Goal: Task Accomplishment & Management: Manage account settings

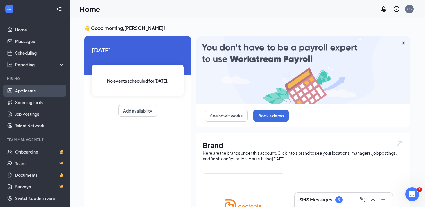
click at [38, 90] on link "Applicants" at bounding box center [40, 91] width 50 height 12
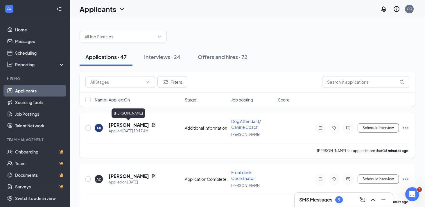
click at [130, 127] on h5 "[PERSON_NAME]" at bounding box center [129, 125] width 40 height 6
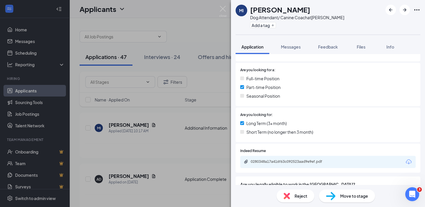
scroll to position [161, 0]
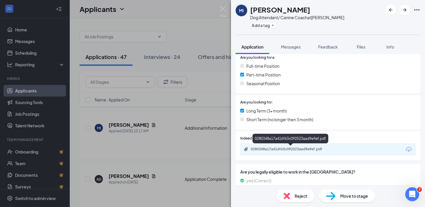
click at [269, 148] on div "0280348a17a416f63c092523aad9e9ef.pdf" at bounding box center [291, 149] width 81 height 5
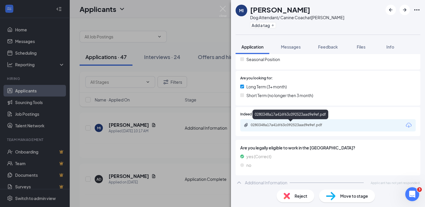
scroll to position [0, 0]
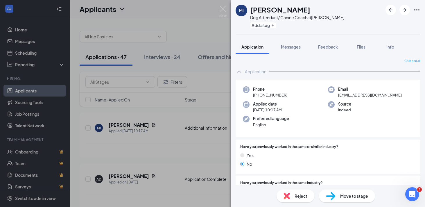
drag, startPoint x: 288, startPoint y: 95, endPoint x: 259, endPoint y: 97, distance: 28.9
click at [259, 97] on div "Phone [PHONE_NUMBER]" at bounding box center [285, 92] width 85 height 12
copy span "[PHONE_NUMBER]"
click at [195, 40] on div "MI [PERSON_NAME] Dog Attendant/ Canine Coach at [GEOGRAPHIC_DATA] Add a tag App…" at bounding box center [212, 103] width 425 height 207
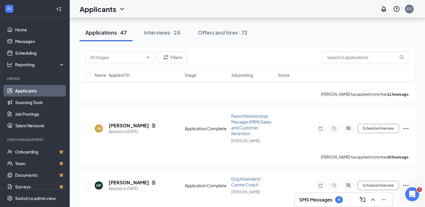
scroll to position [110, 0]
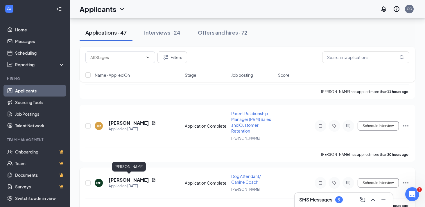
click at [143, 180] on h5 "[PERSON_NAME]" at bounding box center [129, 180] width 40 height 6
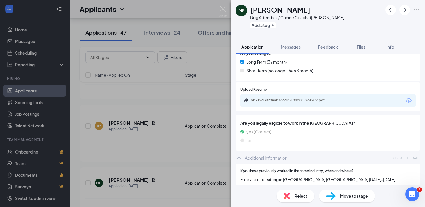
scroll to position [210, 0]
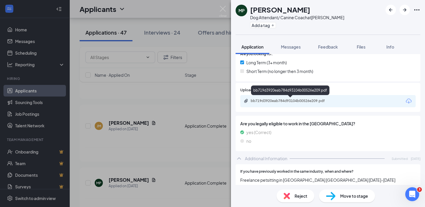
click at [297, 100] on div "bb719d3920eab784d93104b00526e209.pdf" at bounding box center [291, 101] width 81 height 5
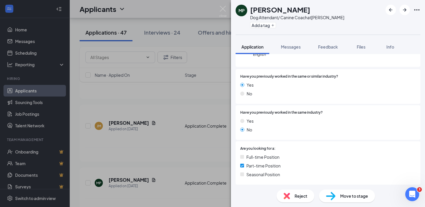
scroll to position [0, 0]
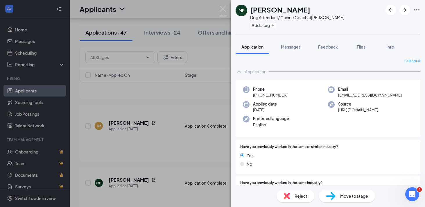
drag, startPoint x: 288, startPoint y: 95, endPoint x: 258, endPoint y: 95, distance: 29.1
click at [258, 95] on div "Phone [PHONE_NUMBER]" at bounding box center [285, 92] width 85 height 12
copy span "[PHONE_NUMBER]"
click at [186, 145] on div "MP [PERSON_NAME] Dog Attendant/ Canine Coach at [GEOGRAPHIC_DATA] Add a tag App…" at bounding box center [212, 103] width 425 height 207
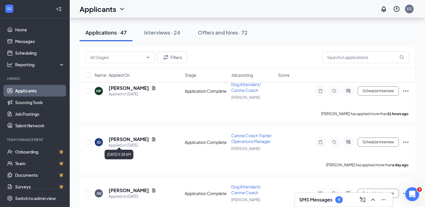
scroll to position [204, 0]
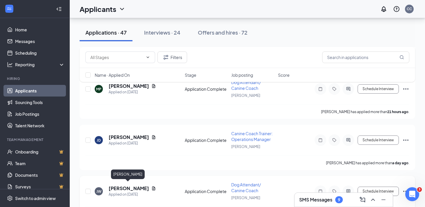
click at [135, 187] on h5 "[PERSON_NAME]" at bounding box center [129, 188] width 40 height 6
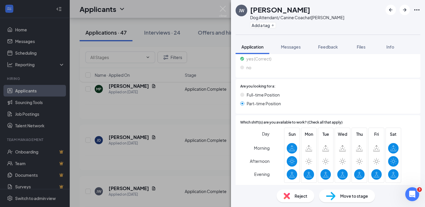
scroll to position [217, 0]
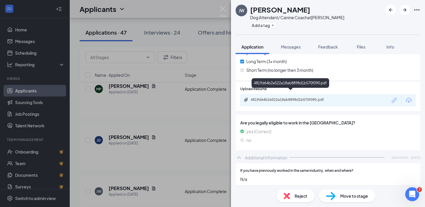
click at [290, 97] on div "4819d64b2e522a18ab8898d1b570f090.pdf" at bounding box center [291, 99] width 81 height 5
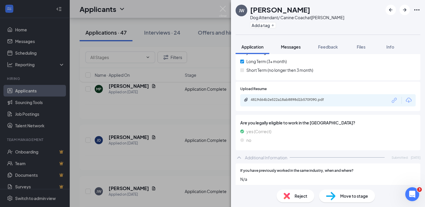
click at [295, 44] on span "Messages" at bounding box center [291, 46] width 20 height 5
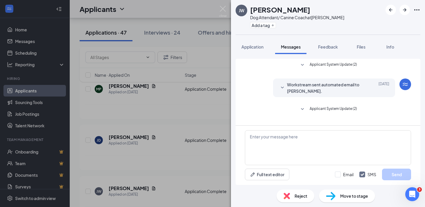
click at [190, 148] on div "[PERSON_NAME] [PERSON_NAME] Dog Attendant/ Canine Coach at [GEOGRAPHIC_DATA] Ad…" at bounding box center [212, 103] width 425 height 207
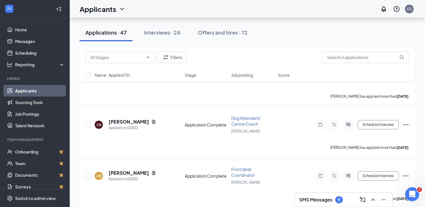
scroll to position [323, 0]
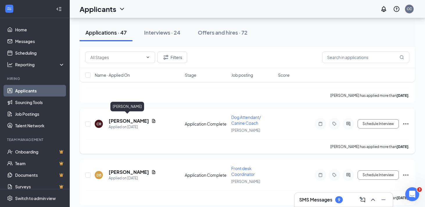
click at [123, 118] on h5 "[PERSON_NAME]" at bounding box center [129, 121] width 40 height 6
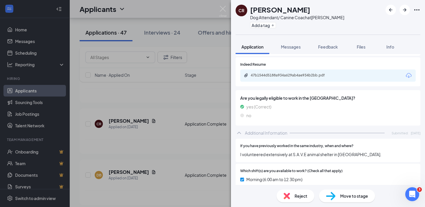
scroll to position [215, 0]
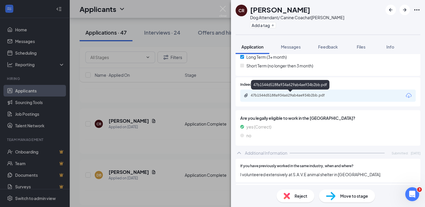
click at [297, 95] on div "47b1544d5188a934a629ab4ae934b2bb.pdf" at bounding box center [291, 95] width 81 height 5
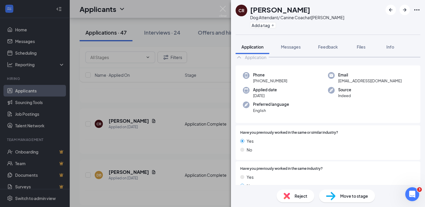
scroll to position [0, 0]
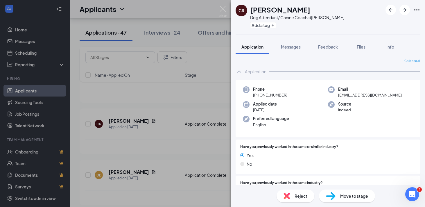
drag, startPoint x: 287, startPoint y: 95, endPoint x: 258, endPoint y: 97, distance: 28.9
click at [258, 97] on div "Phone [PHONE_NUMBER]" at bounding box center [285, 92] width 85 height 12
copy span "[PHONE_NUMBER]"
click at [152, 123] on div "[PERSON_NAME] Dog Attendant/ Canine Coach at [GEOGRAPHIC_DATA] Add a tag Applic…" at bounding box center [212, 103] width 425 height 207
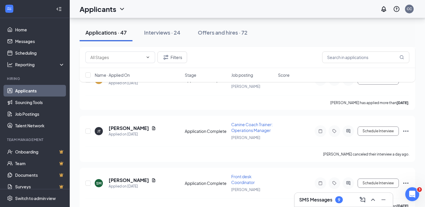
scroll to position [417, 0]
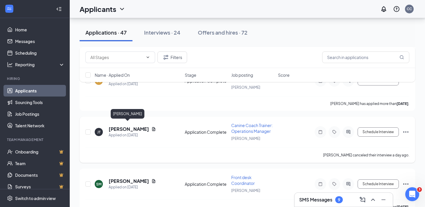
click at [126, 126] on h5 "[PERSON_NAME]" at bounding box center [129, 129] width 40 height 6
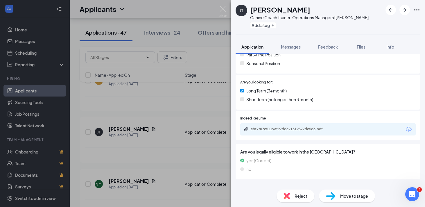
scroll to position [176, 0]
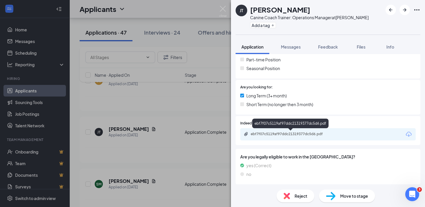
click at [263, 134] on div "ebf7f07c5119af97ddc21319377dc5d6.pdf" at bounding box center [291, 134] width 81 height 5
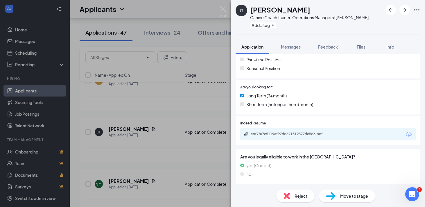
click at [290, 190] on div "Reject" at bounding box center [296, 196] width 38 height 13
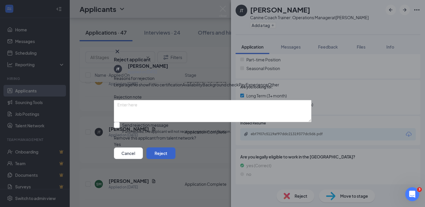
click at [176, 159] on button "Reject" at bounding box center [161, 153] width 29 height 12
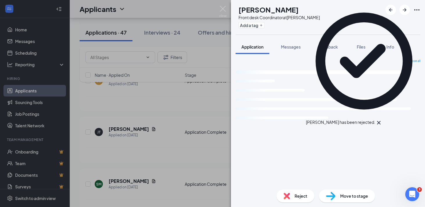
click at [213, 150] on div "SM [PERSON_NAME] Front desk Coordinator at [PERSON_NAME] Add a tag Application …" at bounding box center [212, 103] width 425 height 207
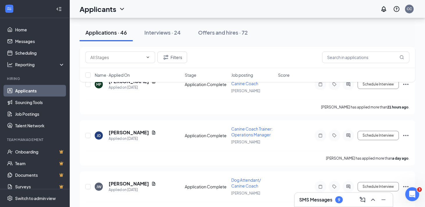
scroll to position [208, 0]
click at [132, 131] on h5 "[PERSON_NAME]" at bounding box center [129, 133] width 40 height 6
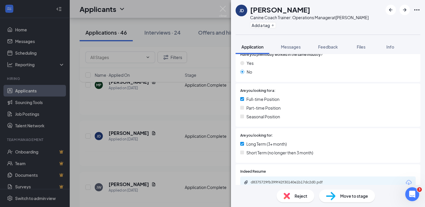
scroll to position [156, 0]
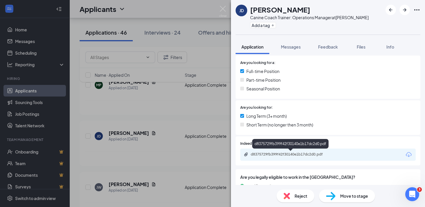
click at [306, 155] on div "d8375729fb399f42f30140e1b17dc2d0.pdf" at bounding box center [291, 154] width 81 height 5
click at [170, 77] on div "[PERSON_NAME] Canine Coach Trainer: Operations Manager at [GEOGRAPHIC_DATA] Add…" at bounding box center [212, 103] width 425 height 207
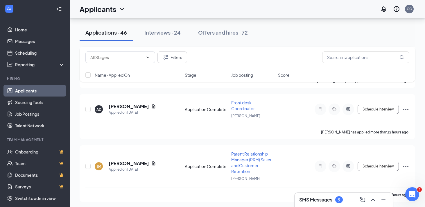
scroll to position [83, 0]
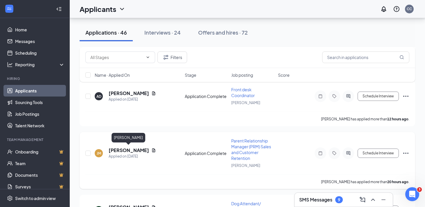
click at [128, 150] on h5 "[PERSON_NAME]" at bounding box center [129, 150] width 40 height 6
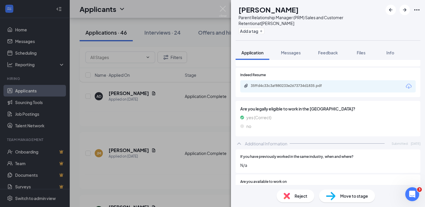
scroll to position [107, 0]
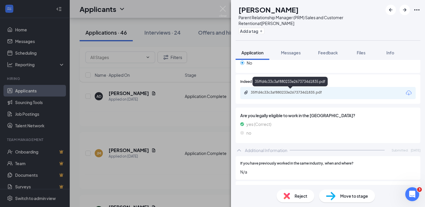
click at [296, 92] on div "35ffd4c33c3af880233e2673734d1835.pdf" at bounding box center [291, 92] width 81 height 5
click at [201, 113] on div "[PERSON_NAME] [PERSON_NAME] Parent Relationship Manager (PRM) Sales and Custome…" at bounding box center [212, 103] width 425 height 207
